Goal: Transaction & Acquisition: Purchase product/service

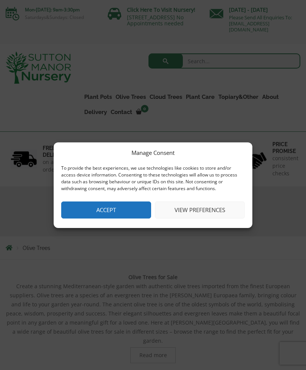
click at [219, 209] on button "View preferences" at bounding box center [200, 209] width 90 height 17
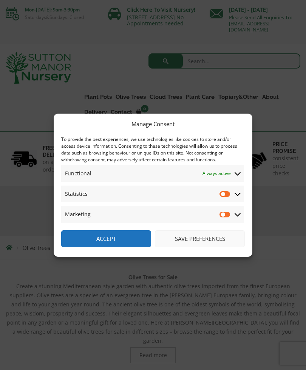
click at [227, 196] on input "Statistics" at bounding box center [225, 194] width 11 height 8
click at [229, 195] on input "Statistics" at bounding box center [225, 194] width 11 height 8
checkbox input "false"
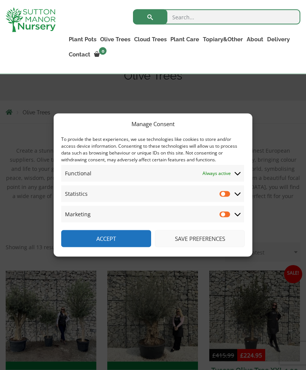
scroll to position [128, 0]
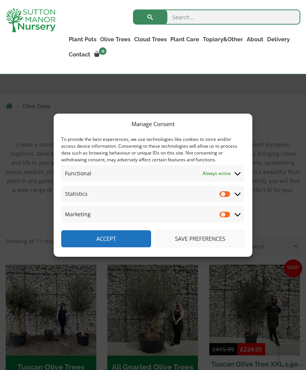
click at [218, 246] on button "Save preferences" at bounding box center [200, 238] width 90 height 17
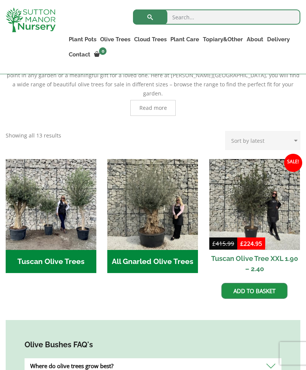
scroll to position [245, 0]
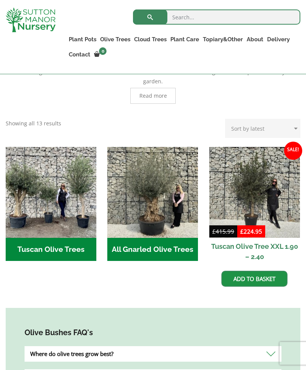
click at [38, 201] on img "Visit product category Tuscan Olive Trees" at bounding box center [51, 192] width 91 height 91
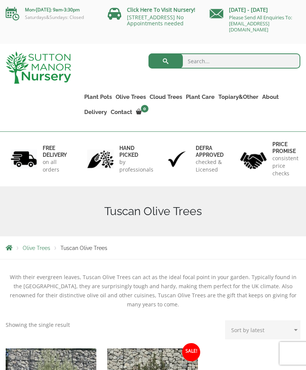
click at [0, 0] on ul "Gnarled Olive Trees (Bella Range) Gnarled Olive Trees (Grande Range) Plateau Ol…" at bounding box center [0, 0] width 0 height 0
click at [0, 0] on link "Multi Stem Olives (Arcadia Range)" at bounding box center [0, 0] width 0 height 0
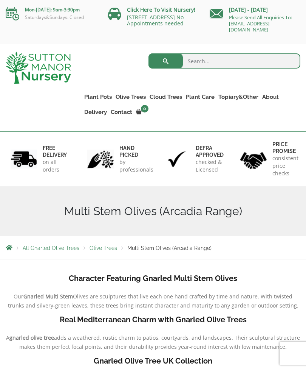
click at [0, 0] on link "Plateau Olive Trees (Mesa Range)" at bounding box center [0, 0] width 0 height 0
